Goal: Task Accomplishment & Management: Complete application form

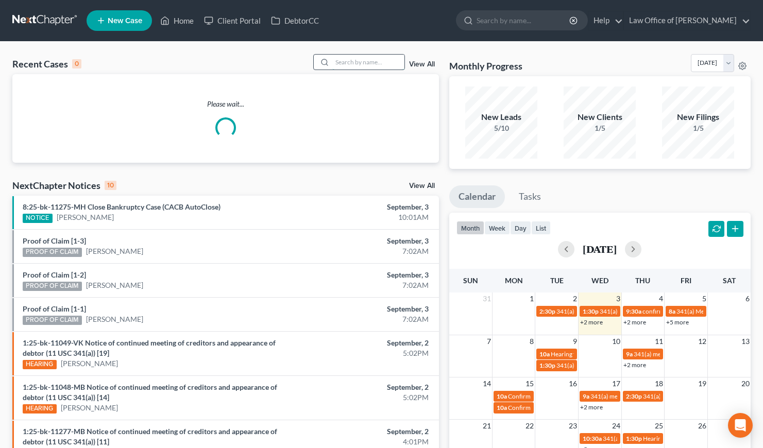
click at [361, 64] on input "search" at bounding box center [368, 62] width 72 height 15
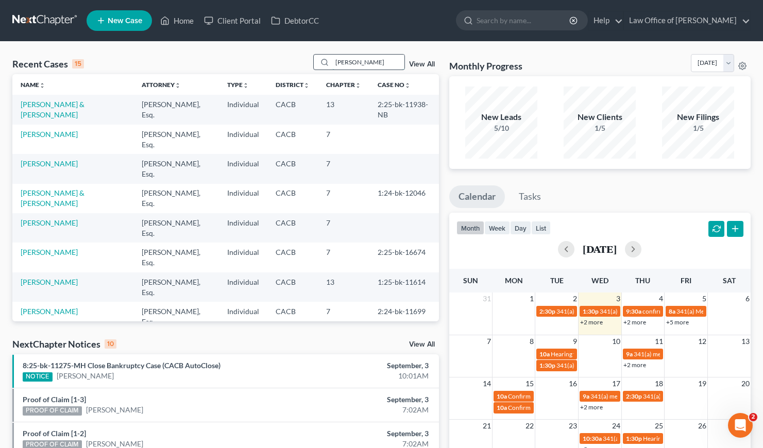
type input "katrina"
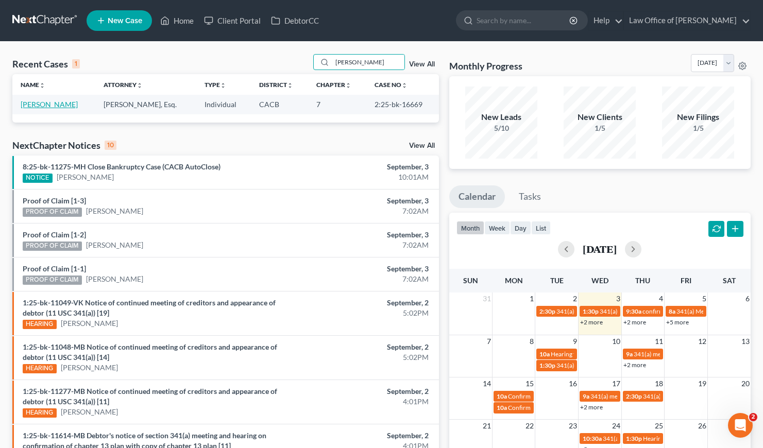
click at [45, 105] on link "[PERSON_NAME]" at bounding box center [49, 104] width 57 height 9
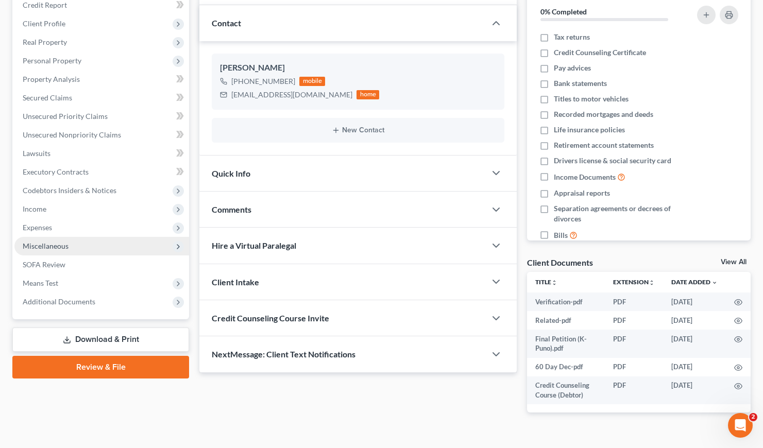
scroll to position [149, 0]
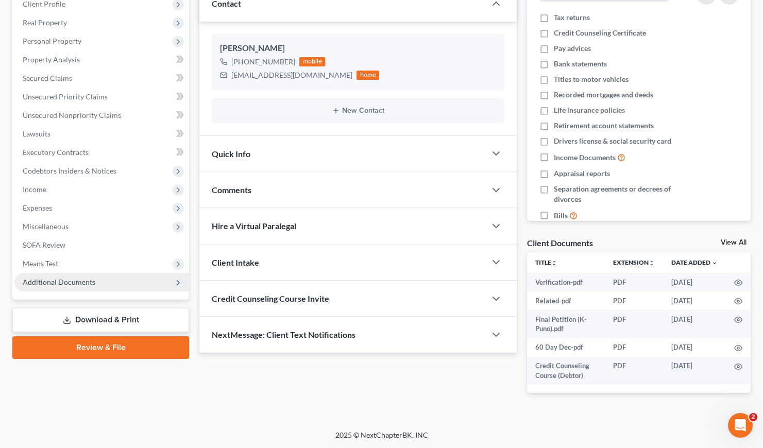
click at [69, 280] on span "Additional Documents" at bounding box center [59, 282] width 73 height 9
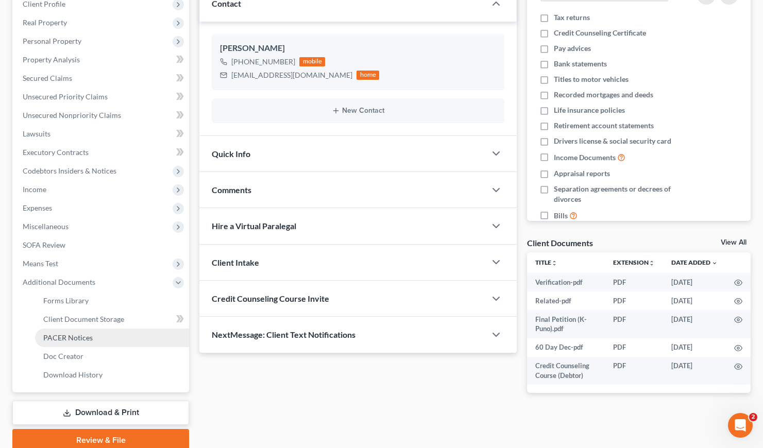
click at [75, 336] on span "PACER Notices" at bounding box center [67, 337] width 49 height 9
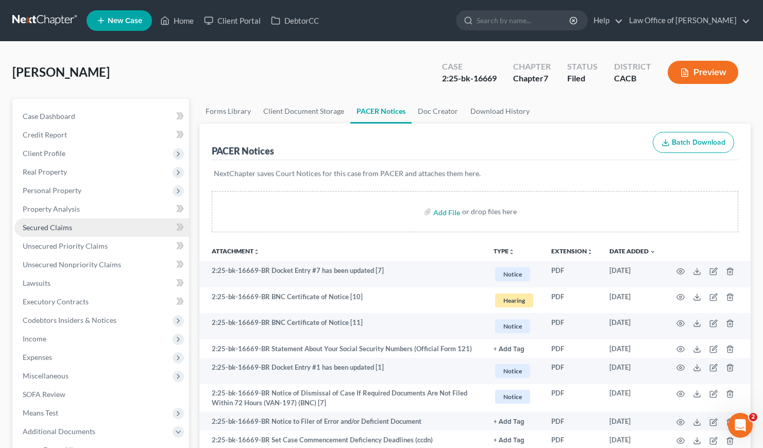
click at [47, 230] on span "Secured Claims" at bounding box center [47, 227] width 49 height 9
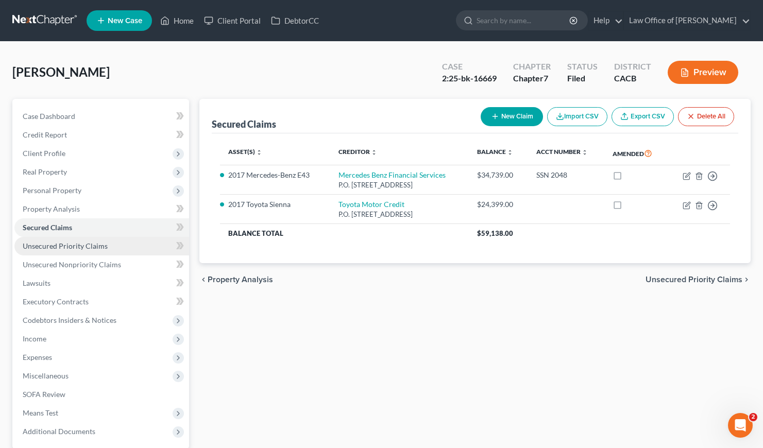
click at [76, 242] on span "Unsecured Priority Claims" at bounding box center [65, 246] width 85 height 9
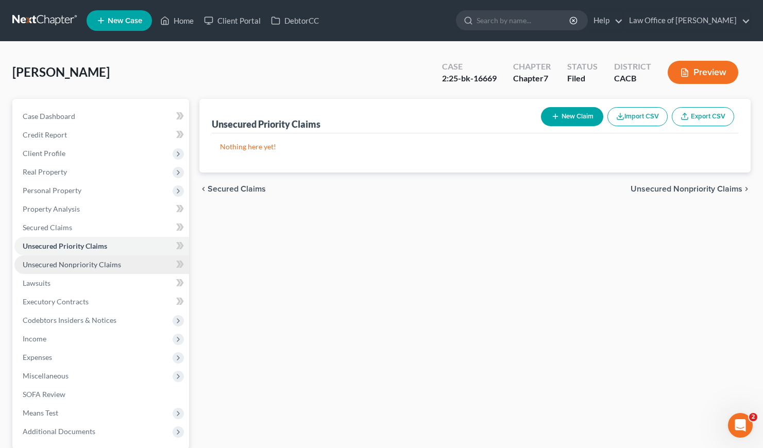
click at [77, 263] on span "Unsecured Nonpriority Claims" at bounding box center [72, 264] width 98 height 9
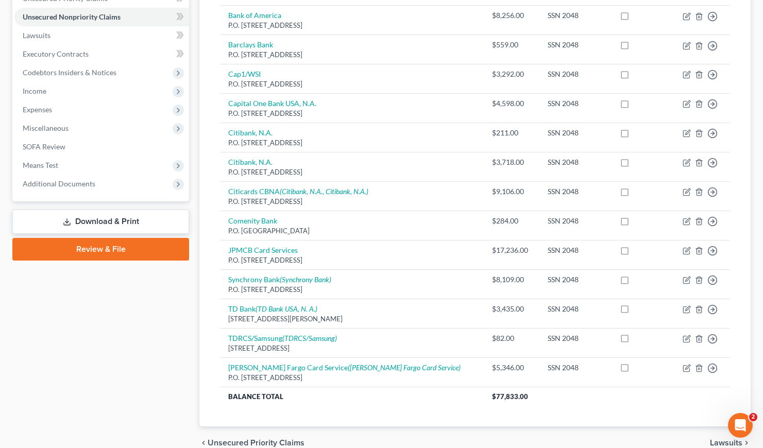
scroll to position [298, 0]
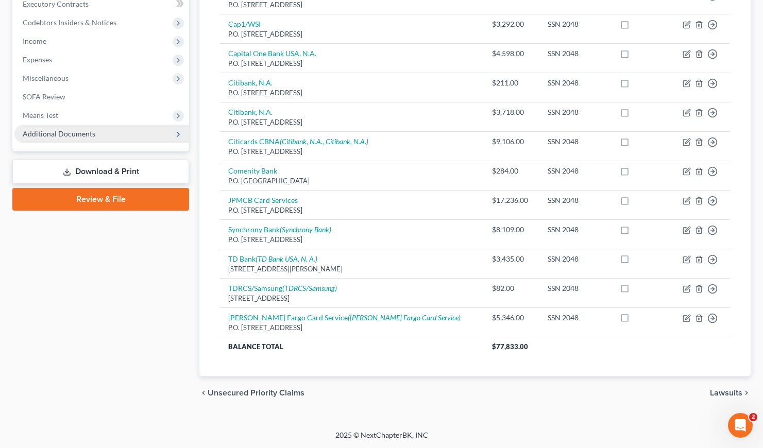
click at [63, 134] on span "Additional Documents" at bounding box center [59, 133] width 73 height 9
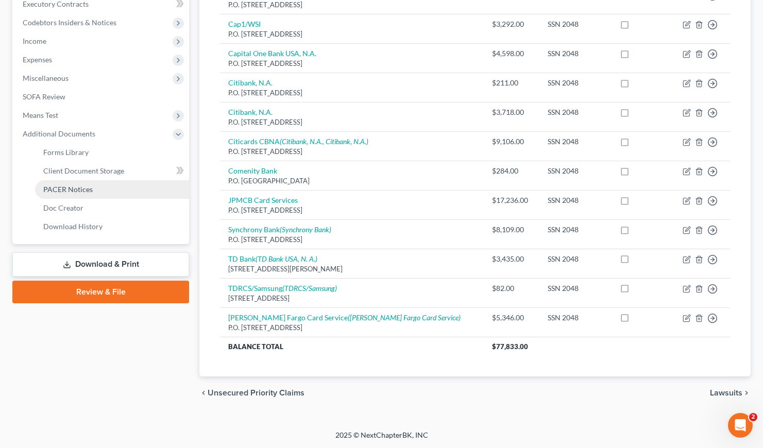
click at [73, 191] on span "PACER Notices" at bounding box center [67, 189] width 49 height 9
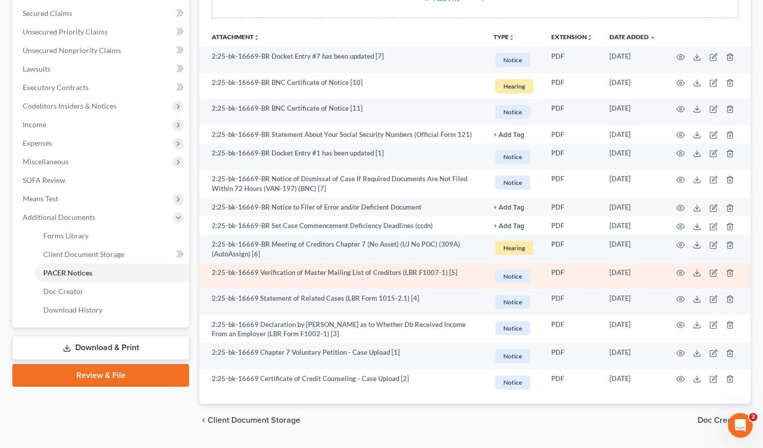
scroll to position [219, 0]
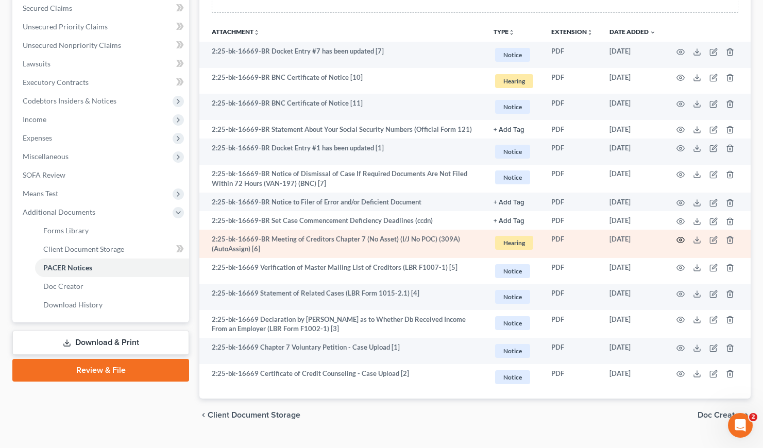
click at [683, 239] on icon "button" at bounding box center [680, 240] width 8 height 8
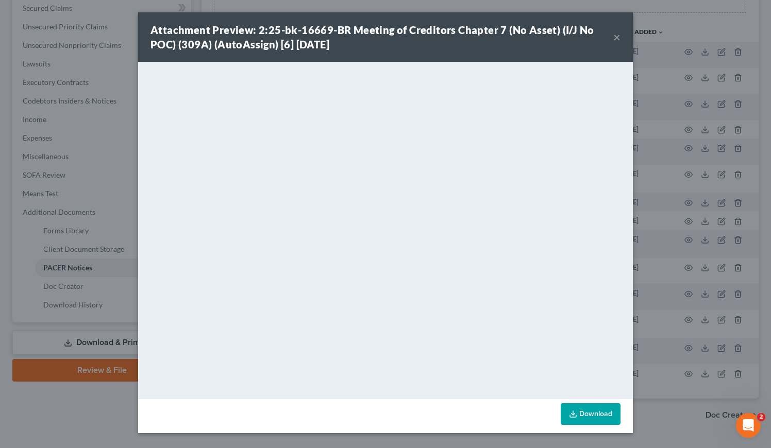
click at [589, 415] on link "Download" at bounding box center [591, 414] width 60 height 22
click at [617, 39] on button "×" at bounding box center [616, 37] width 7 height 12
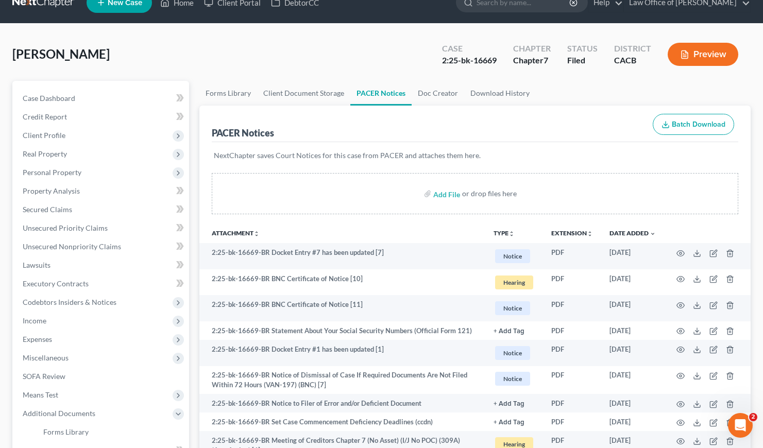
scroll to position [0, 0]
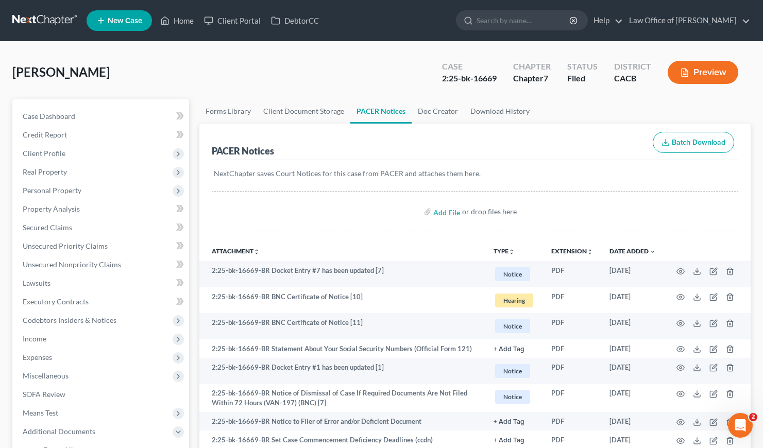
click at [50, 19] on link at bounding box center [45, 20] width 66 height 19
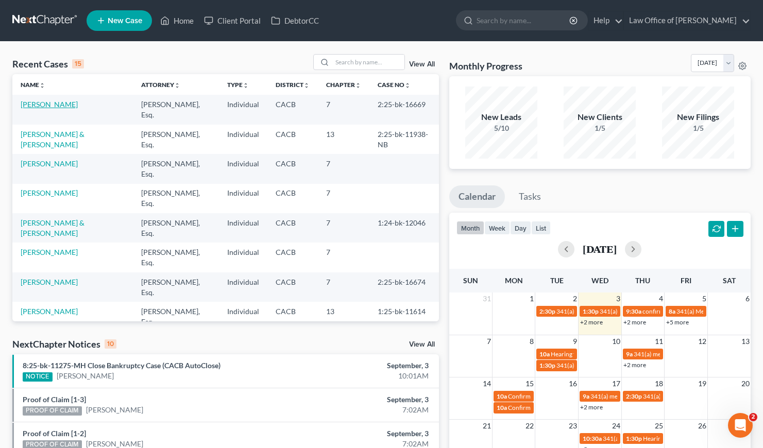
click at [48, 105] on link "[PERSON_NAME]" at bounding box center [49, 104] width 57 height 9
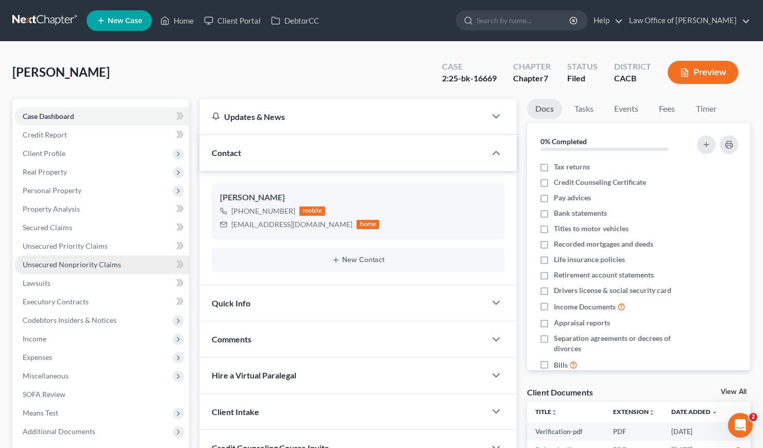
click at [81, 264] on span "Unsecured Nonpriority Claims" at bounding box center [72, 264] width 98 height 9
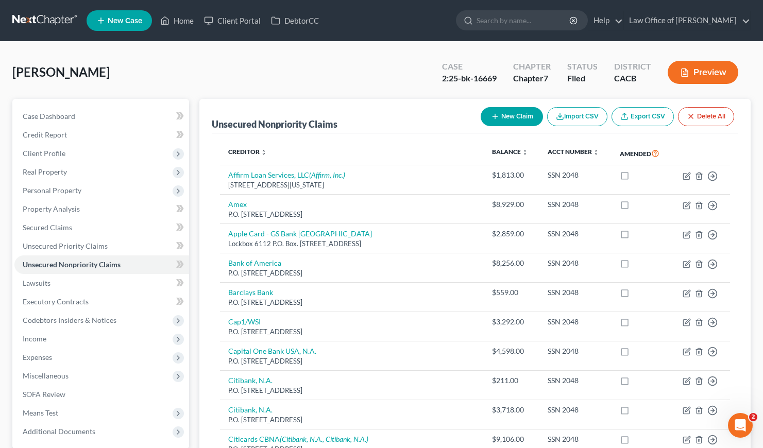
click at [491, 112] on icon "button" at bounding box center [495, 116] width 8 height 8
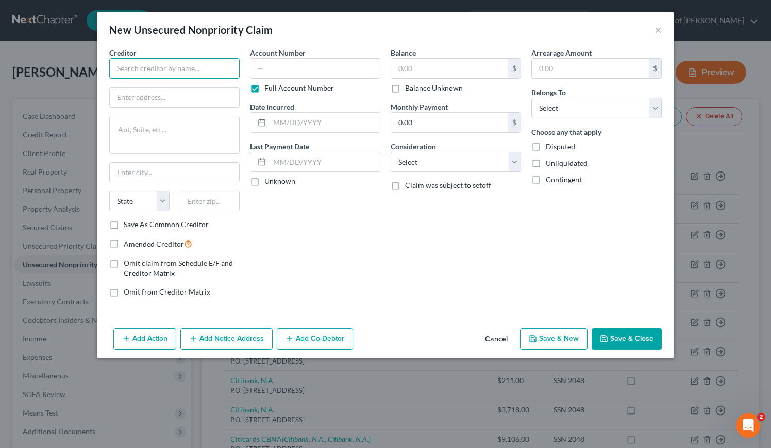
click at [222, 70] on input "text" at bounding box center [174, 68] width 130 height 21
type input "klarna"
click at [499, 341] on button "Cancel" at bounding box center [496, 339] width 39 height 21
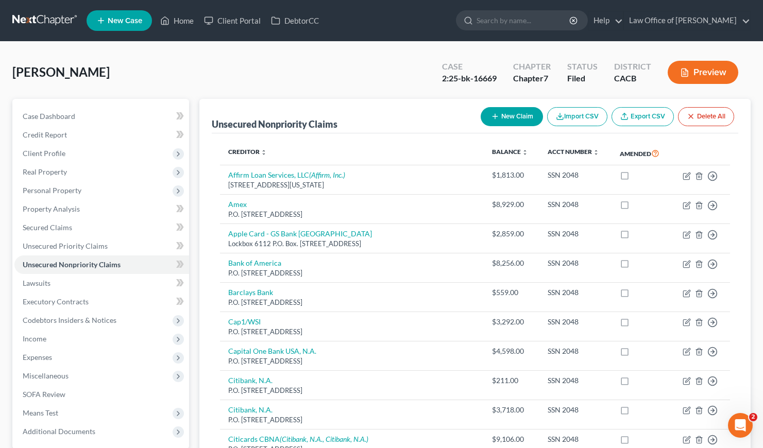
click at [53, 11] on link at bounding box center [45, 20] width 66 height 19
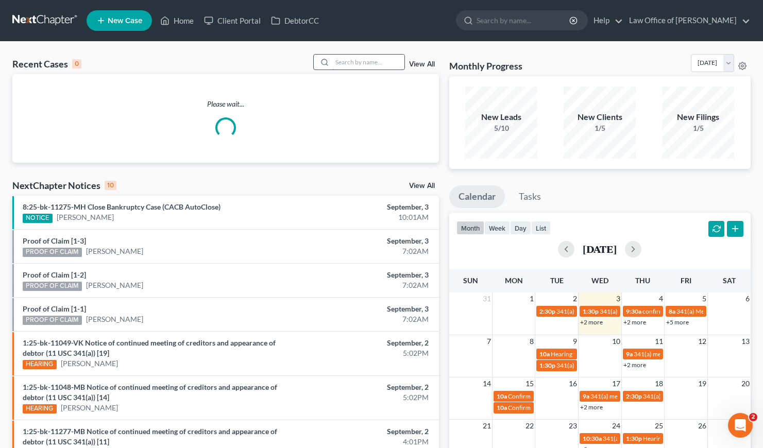
click at [351, 62] on input "search" at bounding box center [368, 62] width 72 height 15
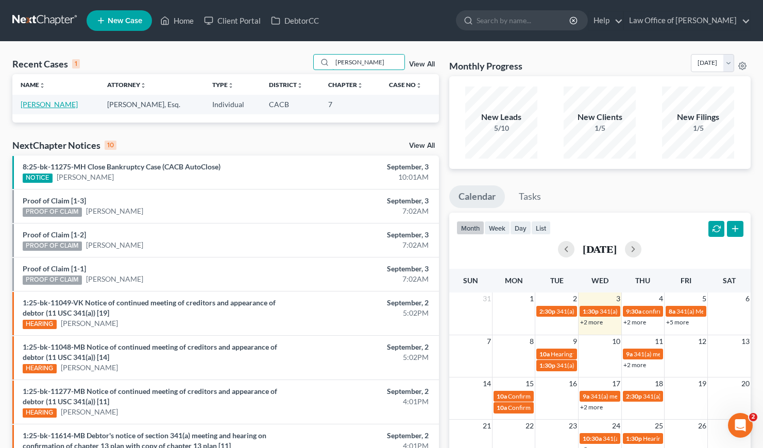
type input "[PERSON_NAME]"
click at [55, 106] on link "[PERSON_NAME]" at bounding box center [49, 104] width 57 height 9
